Goal: Obtain resource: Download file/media

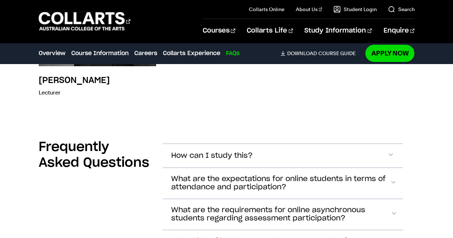
scroll to position [2642, 0]
click at [204, 125] on section "Frequently Asked Questions How can I study this? On-campus, online or blended. …" at bounding box center [227, 235] width 376 height 221
click at [204, 143] on button "How can I study this?" at bounding box center [282, 155] width 240 height 24
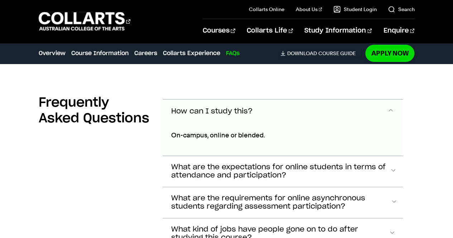
scroll to position [2695, 0]
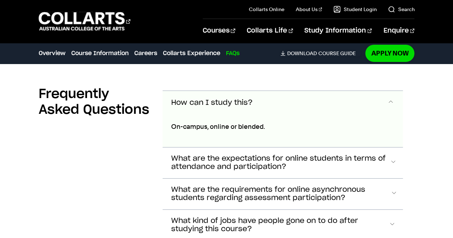
click at [214, 91] on button "How can I study this?" at bounding box center [282, 103] width 240 height 24
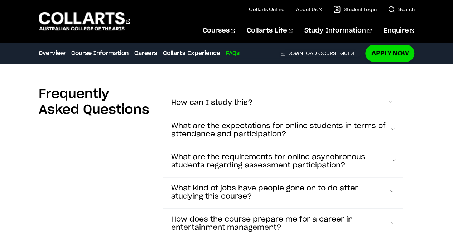
click at [238, 107] on span "What are the requirements for online asynchronous students regarding assessment…" at bounding box center [212, 103] width 82 height 8
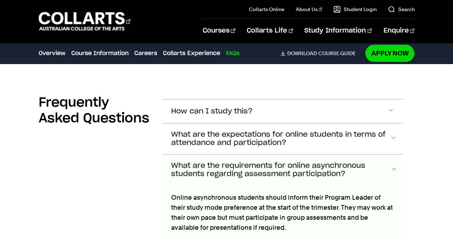
scroll to position [2682, 0]
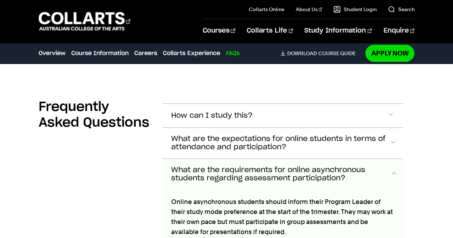
click at [228, 166] on span "What are the requirements for online asynchronous students regarding assessment…" at bounding box center [280, 174] width 219 height 16
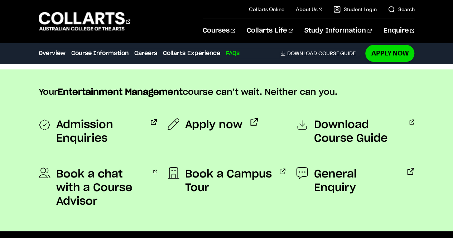
scroll to position [2916, 0]
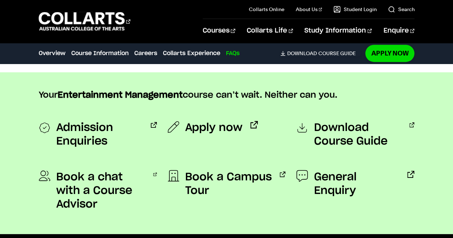
click at [328, 121] on span "Download Course Guide" at bounding box center [357, 134] width 88 height 27
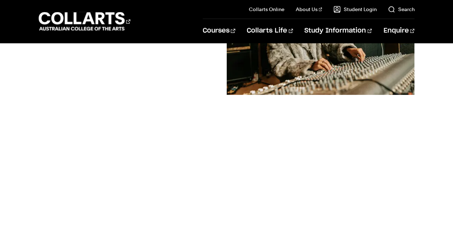
scroll to position [156, 0]
